Goal: Transaction & Acquisition: Subscribe to service/newsletter

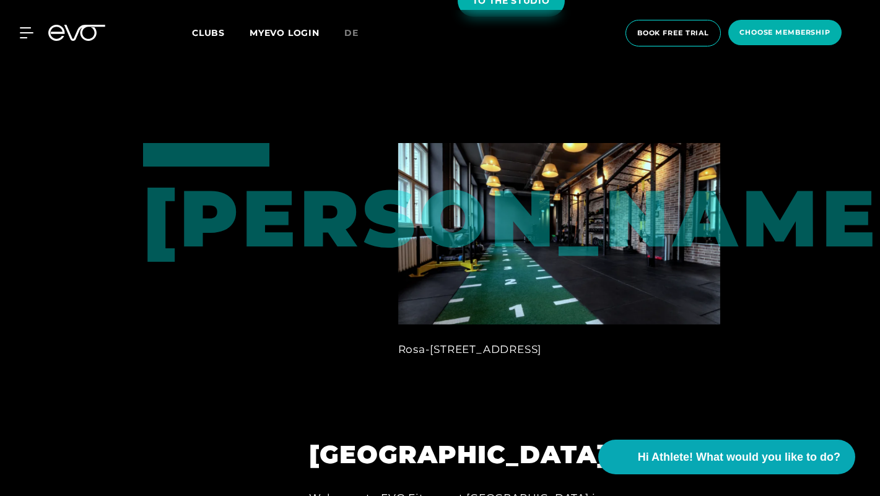
scroll to position [893, 0]
click at [222, 30] on span "Clubs" at bounding box center [208, 32] width 33 height 11
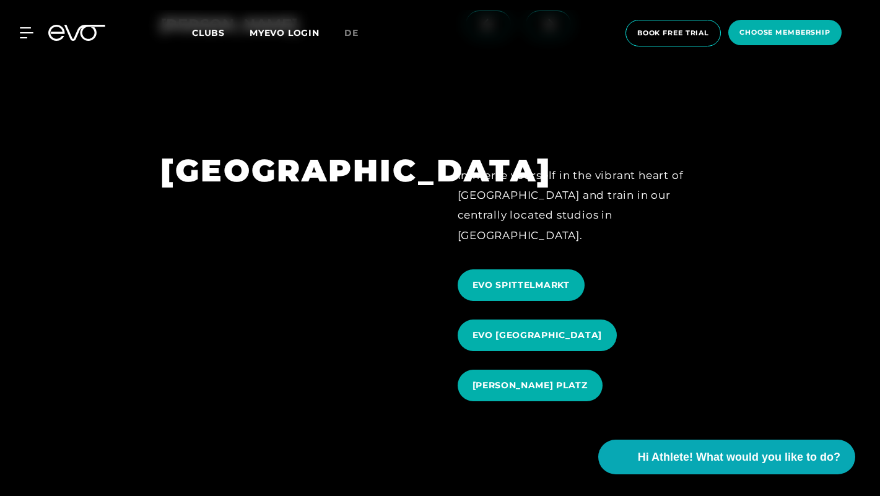
scroll to position [1295, 0]
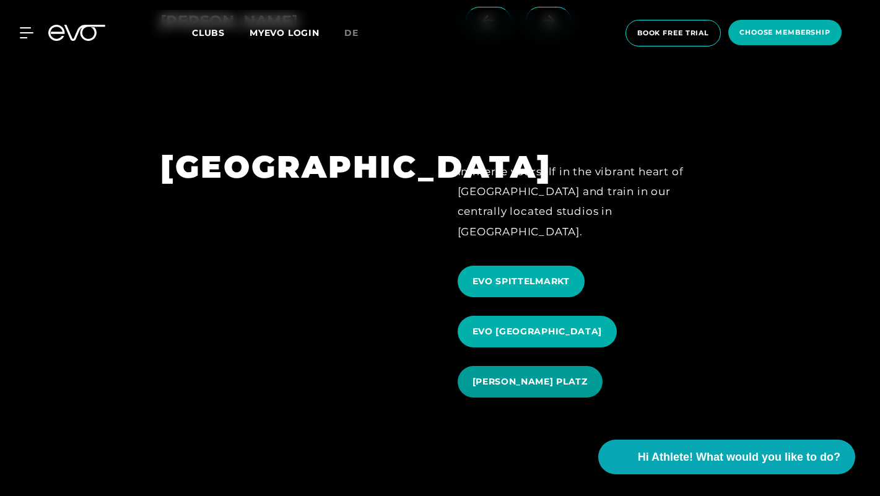
click at [539, 375] on span "[PERSON_NAME] PLATZ" at bounding box center [529, 381] width 115 height 13
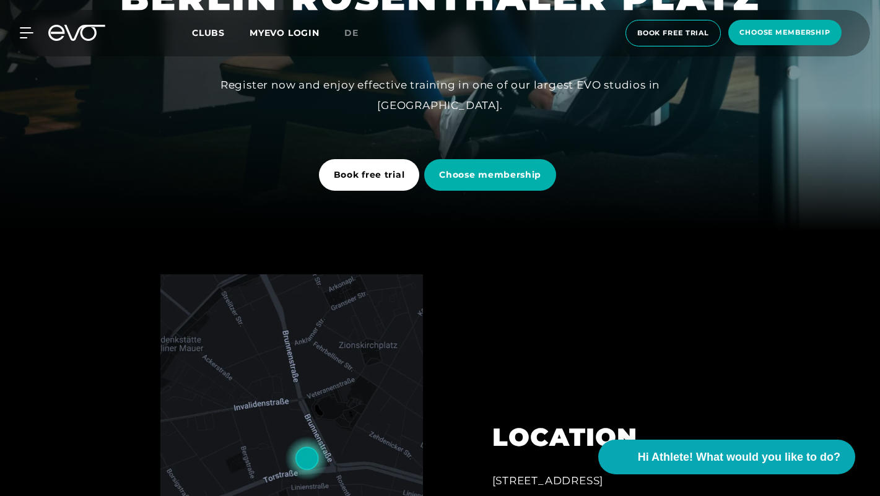
scroll to position [184, 0]
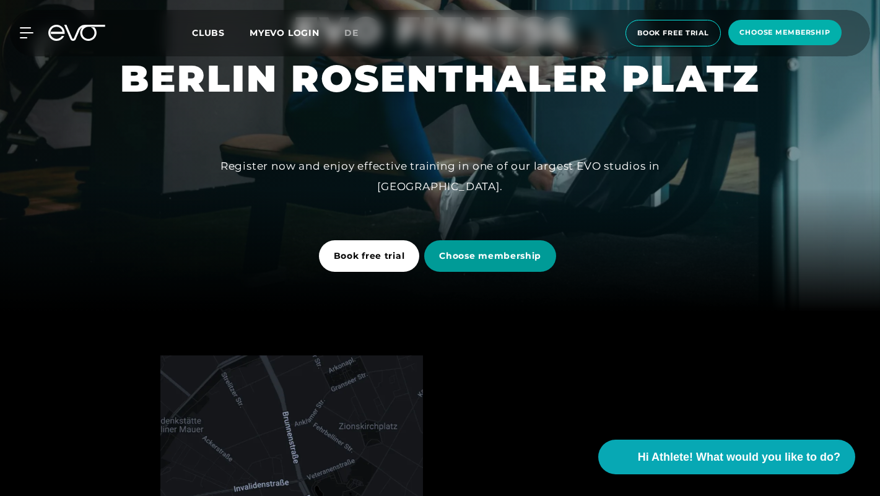
click at [481, 264] on span "Choose membership" at bounding box center [490, 256] width 132 height 32
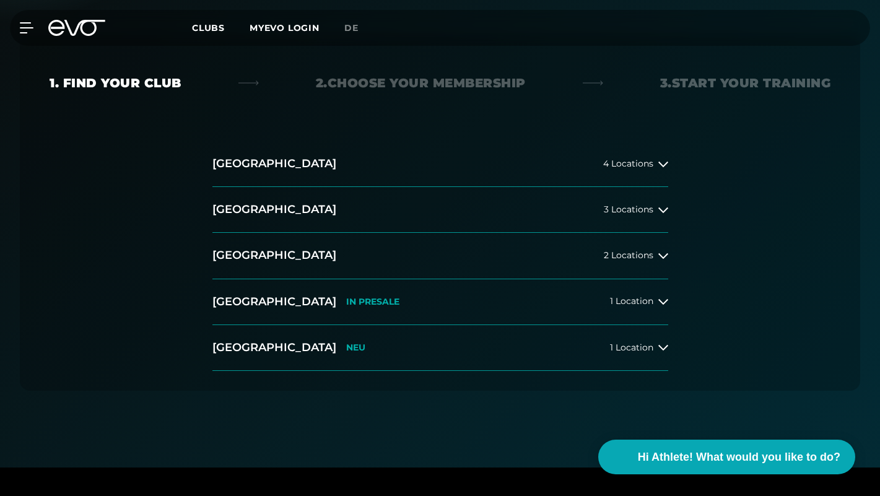
scroll to position [248, 0]
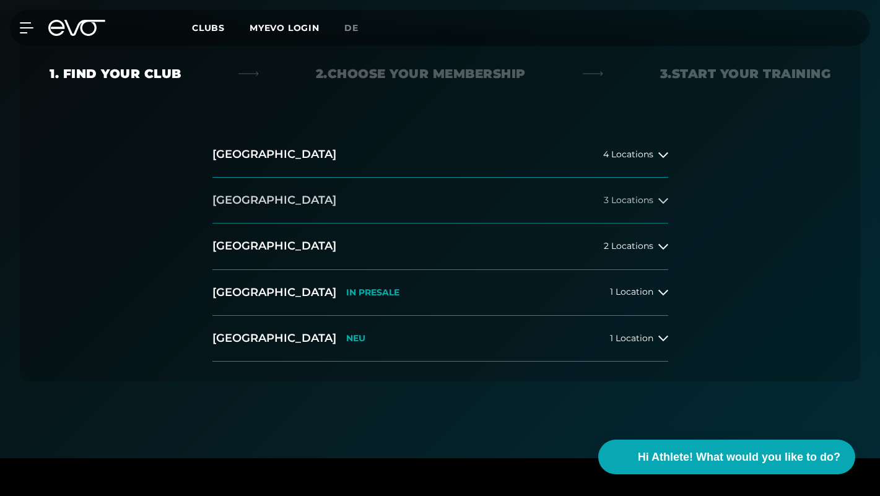
click at [534, 208] on button "[GEOGRAPHIC_DATA] 3 Locations" at bounding box center [440, 201] width 456 height 46
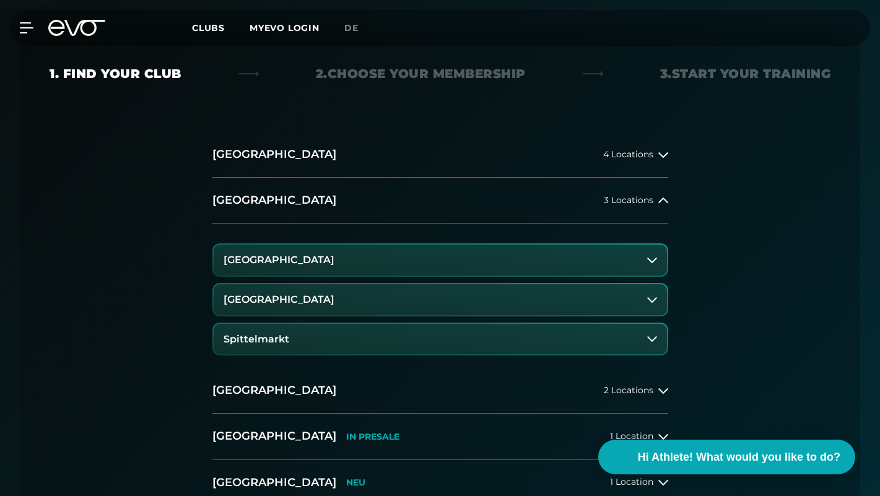
click at [355, 298] on button "[GEOGRAPHIC_DATA]" at bounding box center [440, 299] width 453 height 31
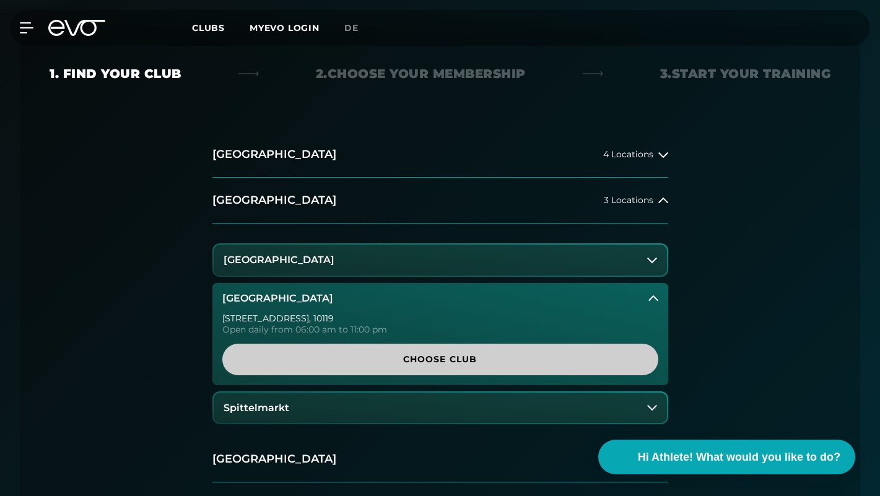
click at [355, 351] on span "Choose Club" at bounding box center [440, 360] width 436 height 32
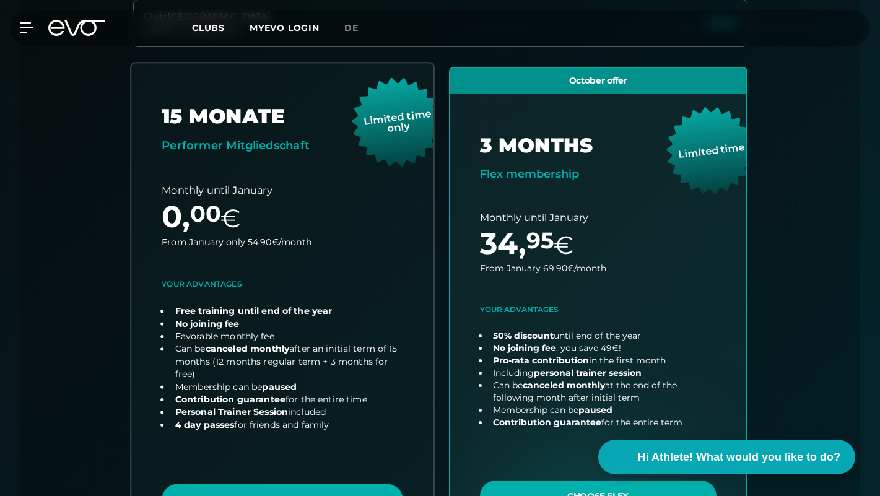
scroll to position [449, 0]
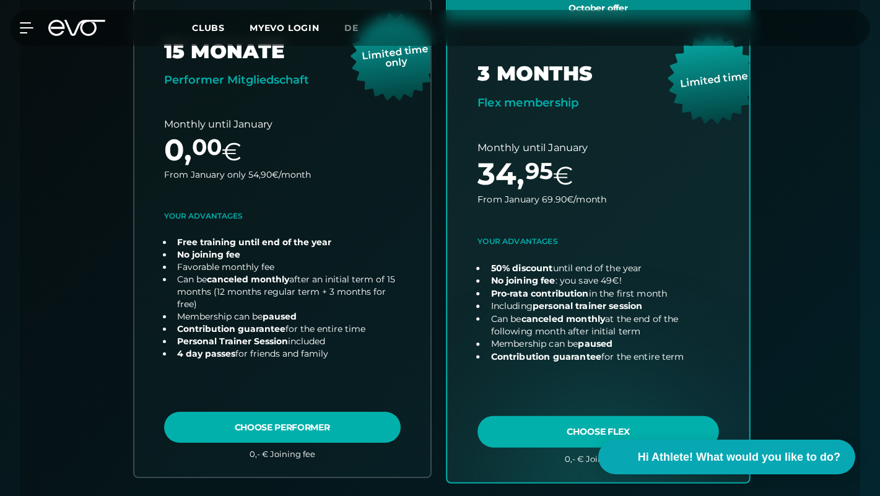
click at [551, 425] on link "choose plan" at bounding box center [598, 237] width 302 height 487
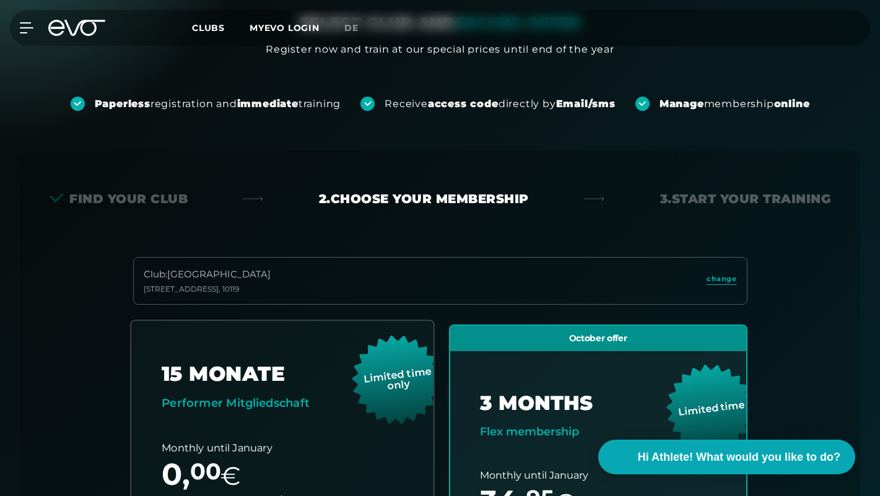
scroll to position [0, 0]
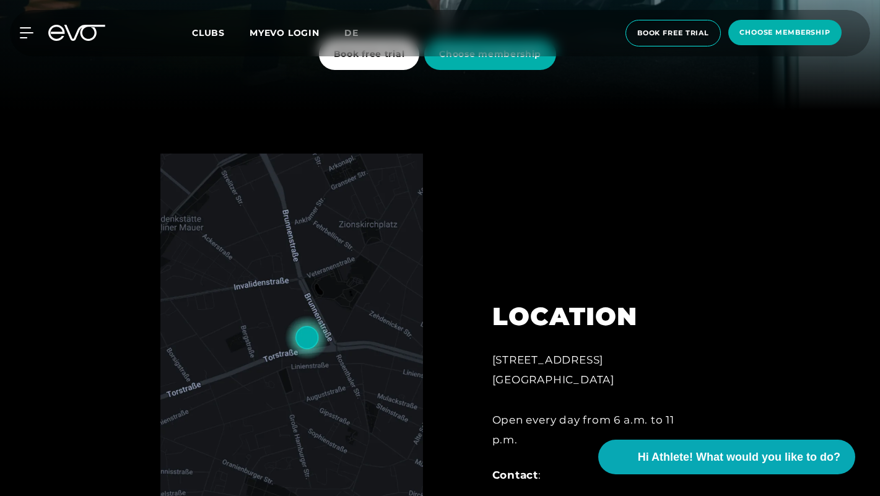
scroll to position [544, 0]
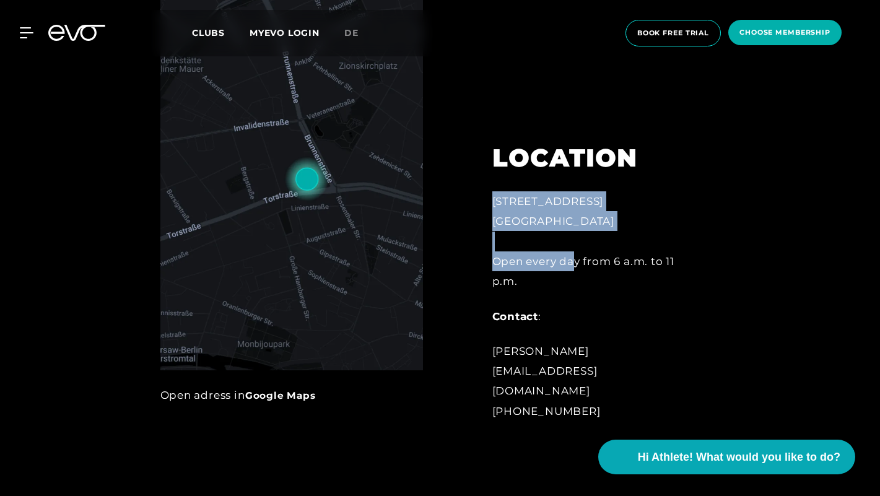
drag, startPoint x: 494, startPoint y: 223, endPoint x: 576, endPoint y: 272, distance: 95.5
click at [576, 272] on div "[STREET_ADDRESS] Open every day from 6 a.m. to 11 p.m." at bounding box center [593, 241] width 203 height 100
drag, startPoint x: 576, startPoint y: 272, endPoint x: 574, endPoint y: 246, distance: 26.0
click at [574, 246] on div "[STREET_ADDRESS] Open every day from 6 a.m. to 11 p.m." at bounding box center [593, 241] width 203 height 100
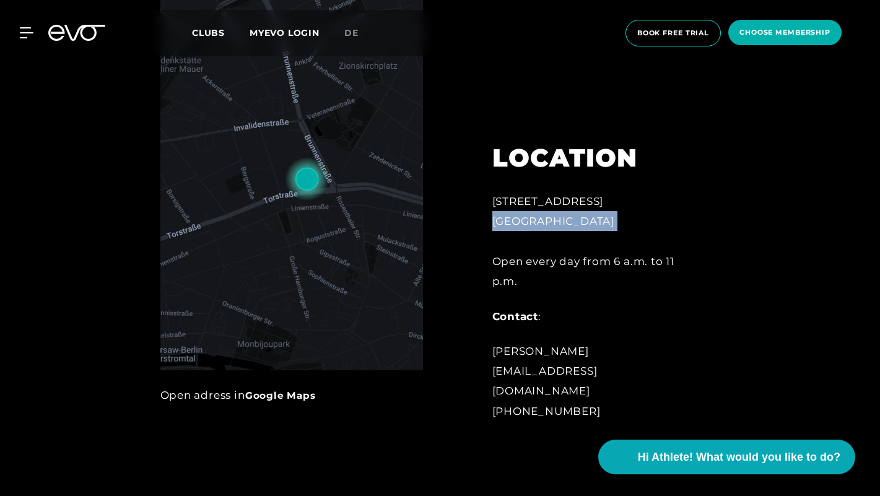
click at [574, 246] on div "[STREET_ADDRESS] Open every day from 6 a.m. to 11 p.m." at bounding box center [593, 241] width 203 height 100
drag, startPoint x: 574, startPoint y: 246, endPoint x: 475, endPoint y: 212, distance: 104.9
click at [475, 212] on div "LOCATION [STREET_ADDRESS] Open every day from 6 a.m. to 11 p.m. Contact : [PERS…" at bounding box center [594, 274] width 238 height 324
copy div "[STREET_ADDRESS]"
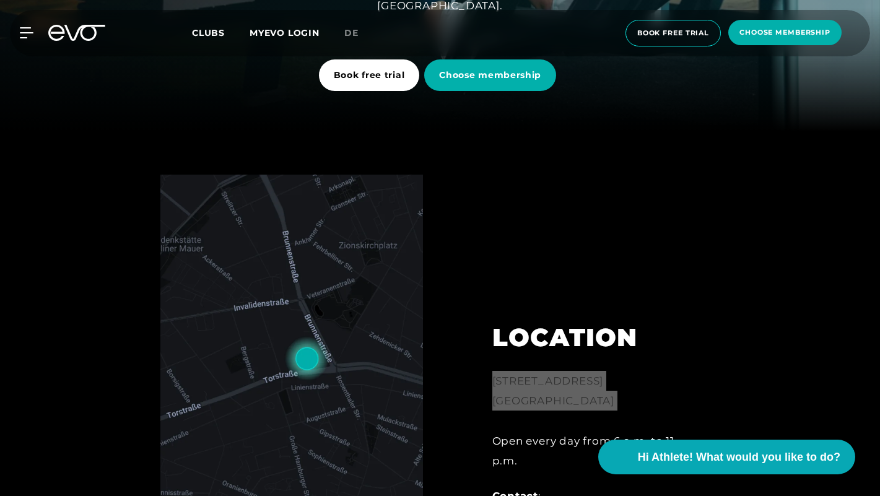
scroll to position [377, 0]
